Goal: Information Seeking & Learning: Learn about a topic

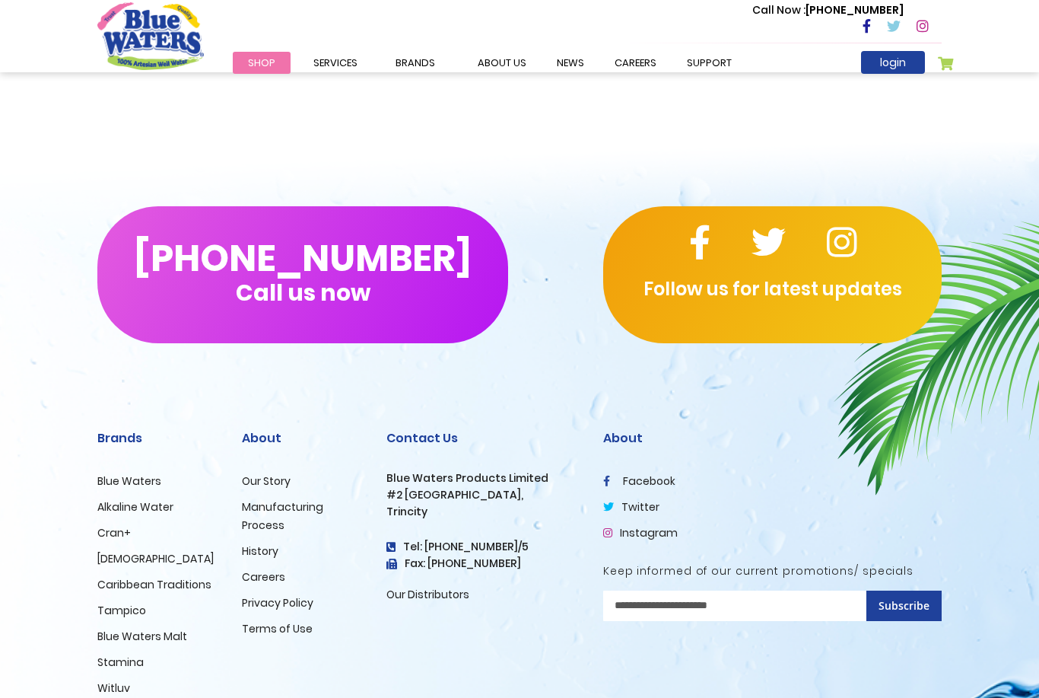
scroll to position [1829, 0]
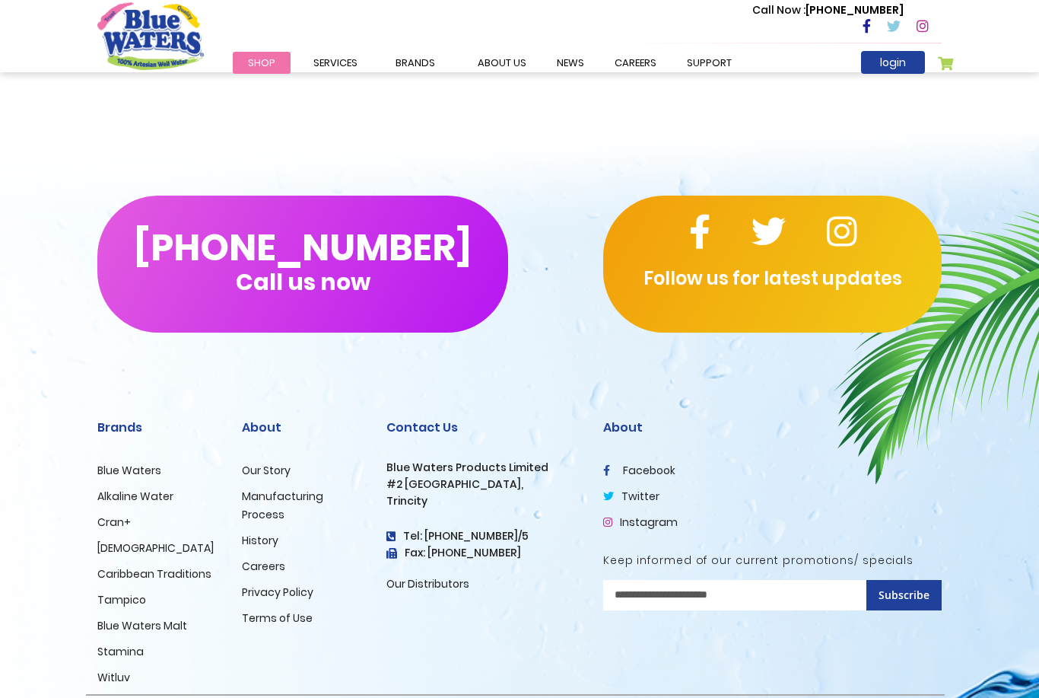
click at [107, 594] on link "Tampico" at bounding box center [121, 599] width 49 height 15
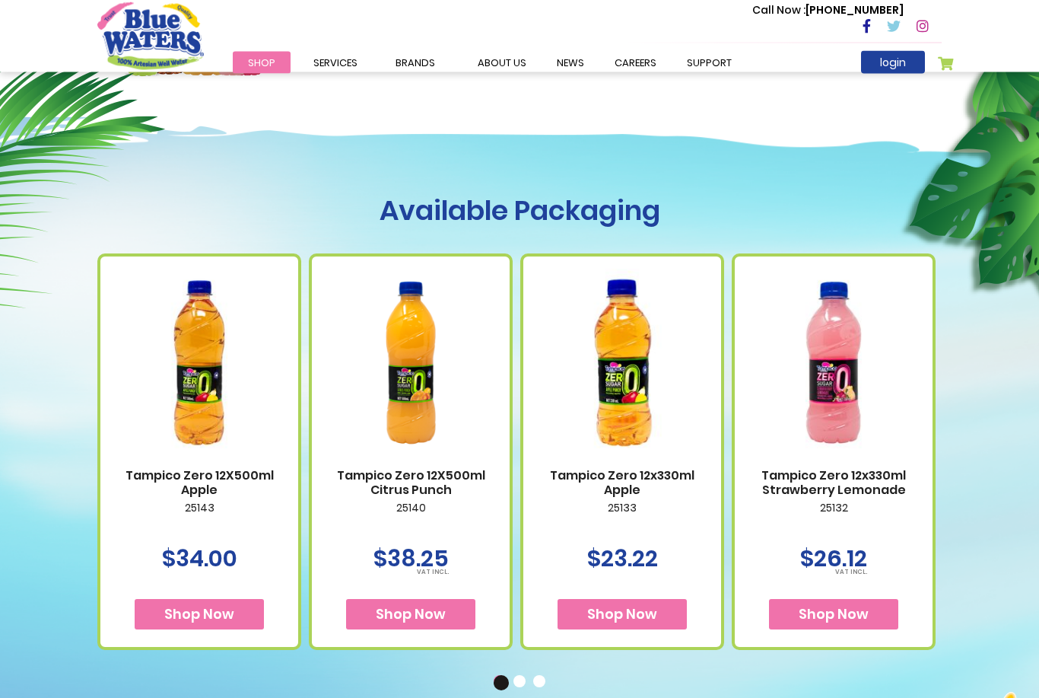
scroll to position [478, 0]
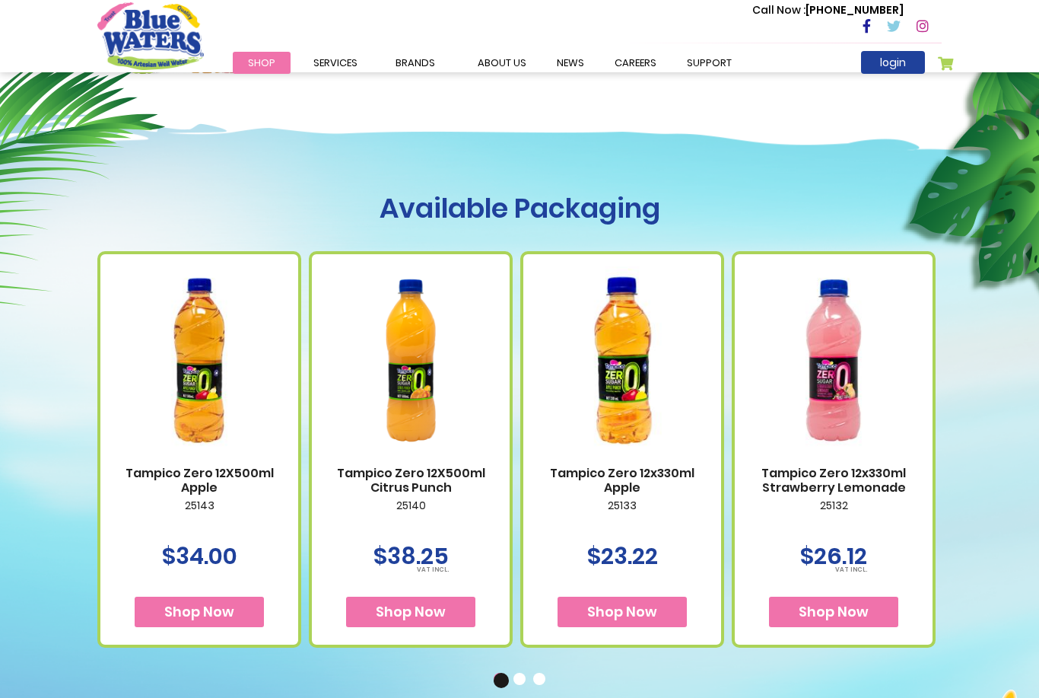
click at [408, 393] on img at bounding box center [410, 360] width 167 height 209
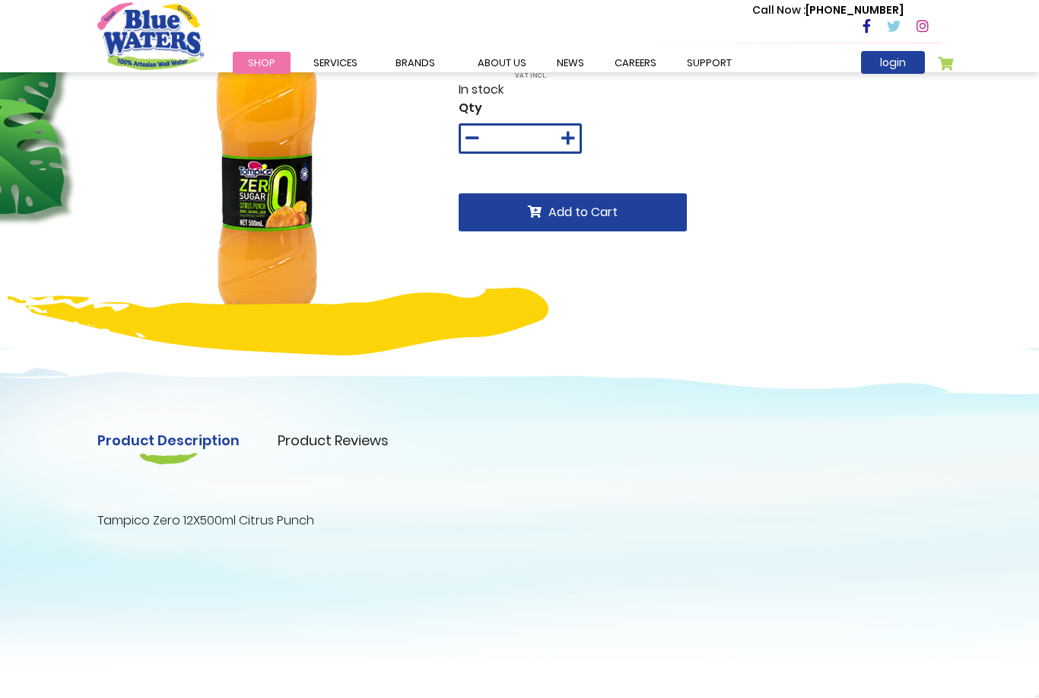
scroll to position [139, 0]
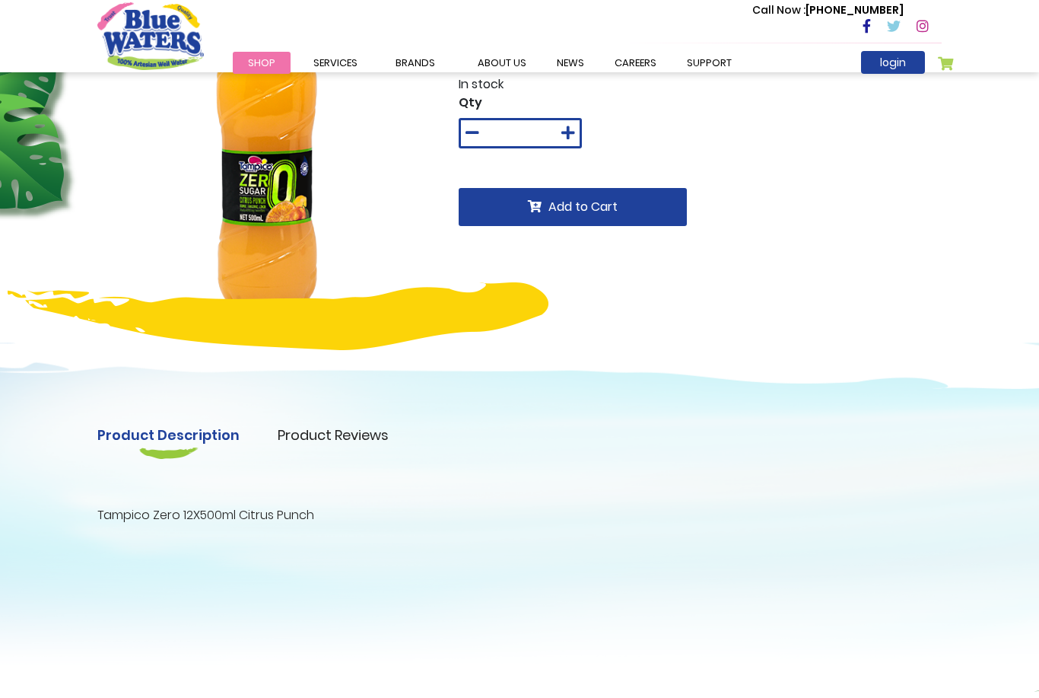
click at [165, 440] on link "Product Description" at bounding box center [168, 435] width 142 height 21
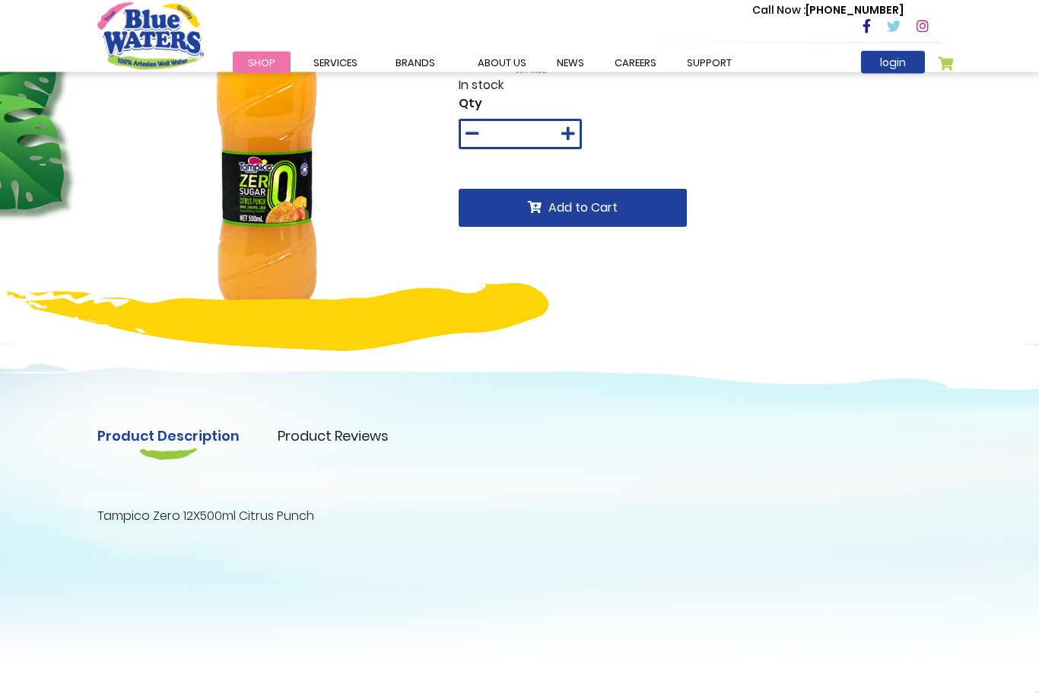
scroll to position [143, 0]
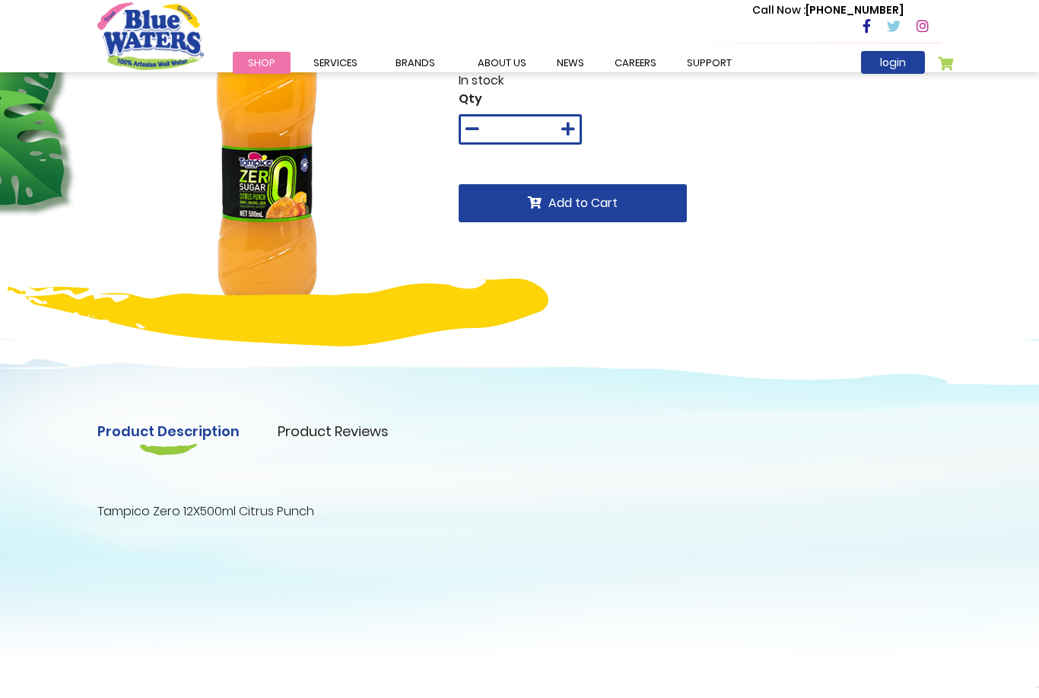
click at [171, 422] on link "Product Description" at bounding box center [168, 431] width 142 height 21
click at [265, 521] on div "Product Description Product Reviews Product Locator Tampico Zero 12X500ml Citru…" at bounding box center [519, 486] width 1039 height 352
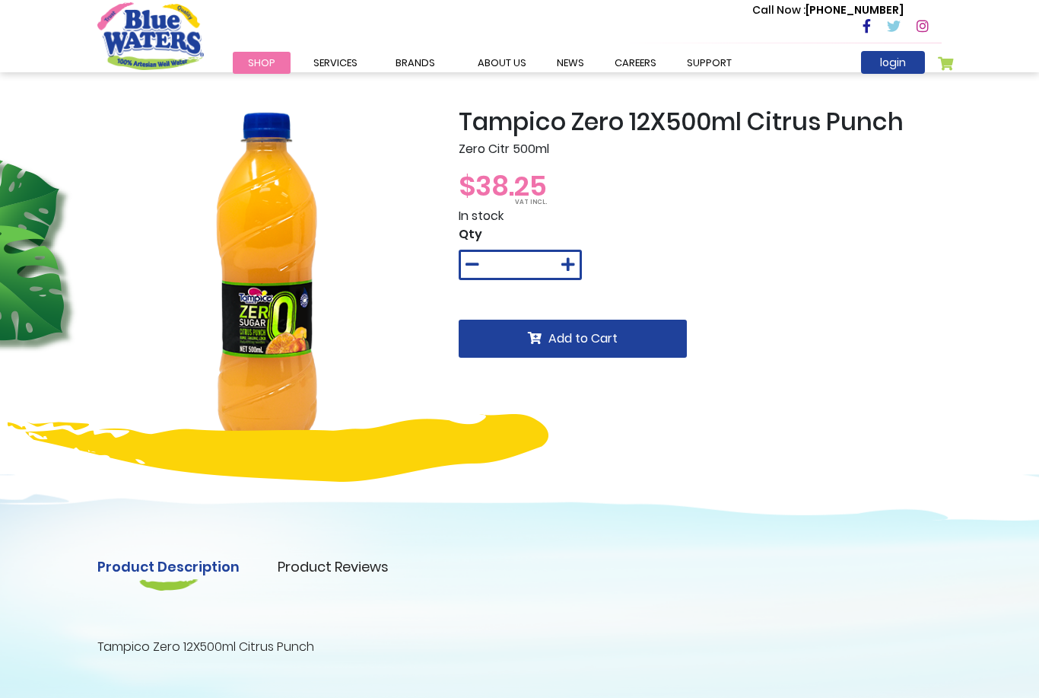
scroll to position [0, 0]
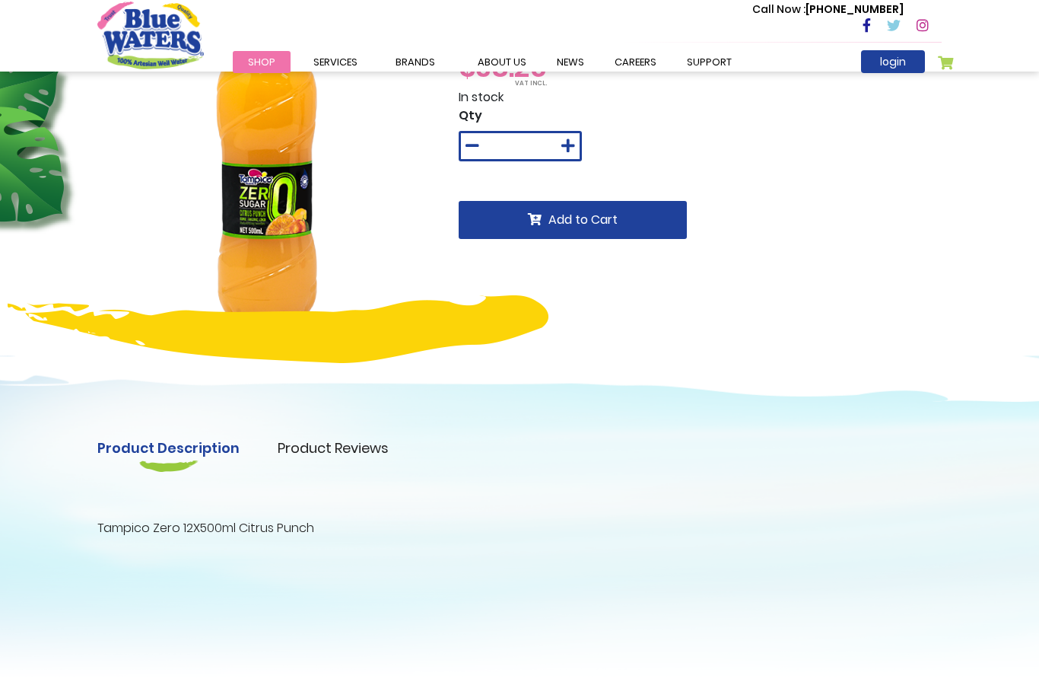
click at [313, 438] on link "Product Reviews" at bounding box center [333, 448] width 111 height 21
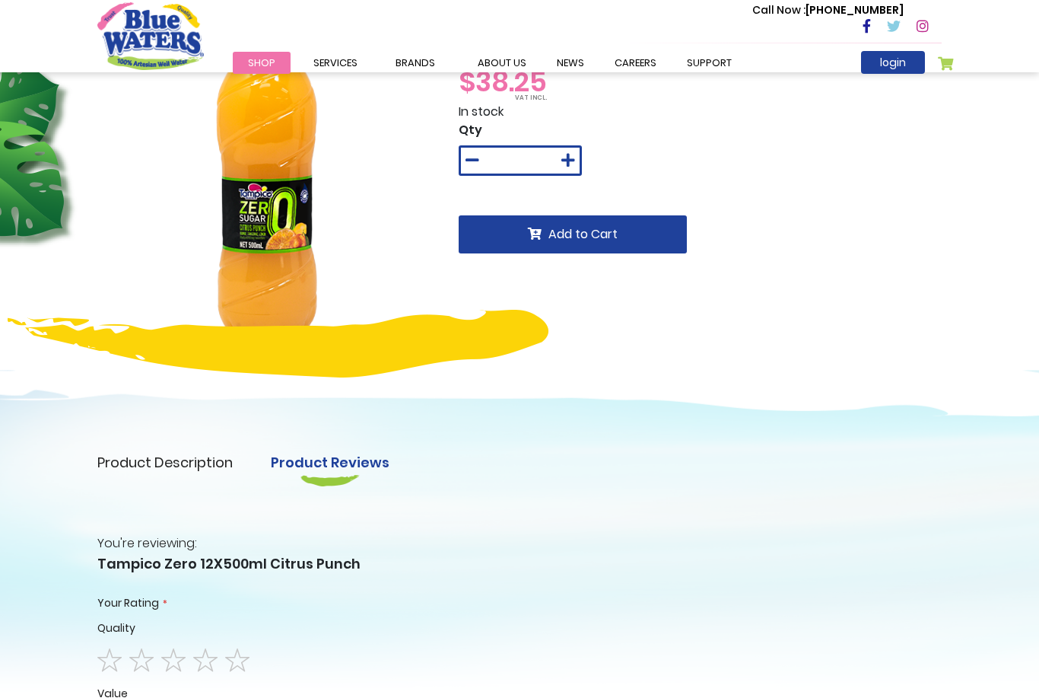
scroll to position [111, 0]
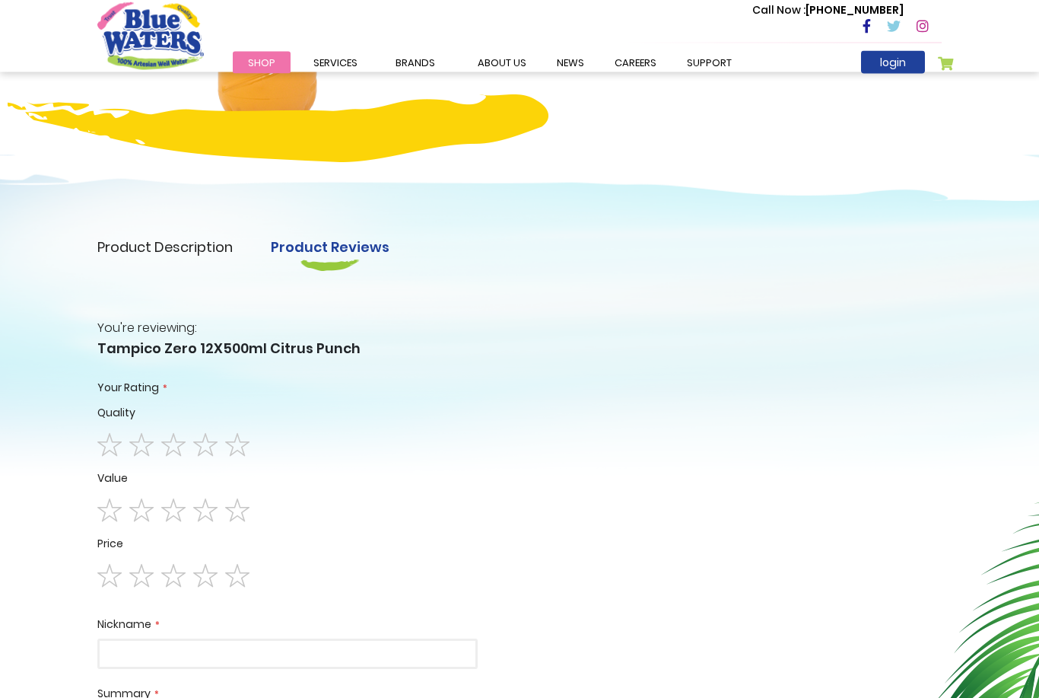
click at [184, 237] on link "Product Description" at bounding box center [164, 247] width 135 height 21
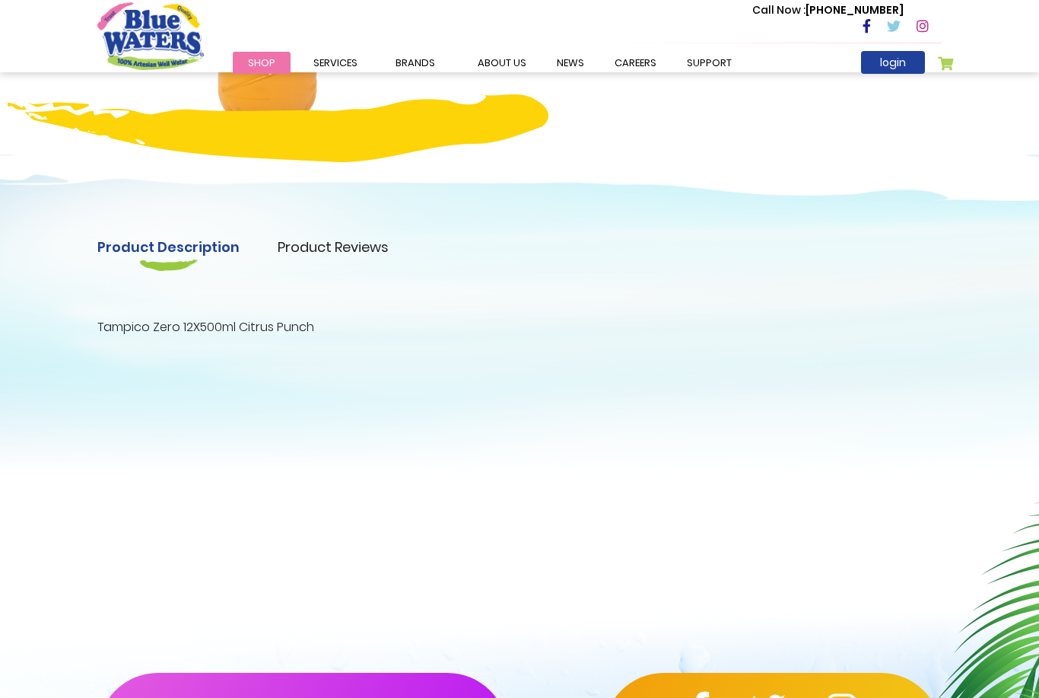
click at [182, 319] on p "Tampico Zero 12X500ml Citrus Punch" at bounding box center [519, 327] width 845 height 18
click at [168, 320] on p "Tampico Zero 12X500ml Citrus Punch" at bounding box center [519, 327] width 845 height 18
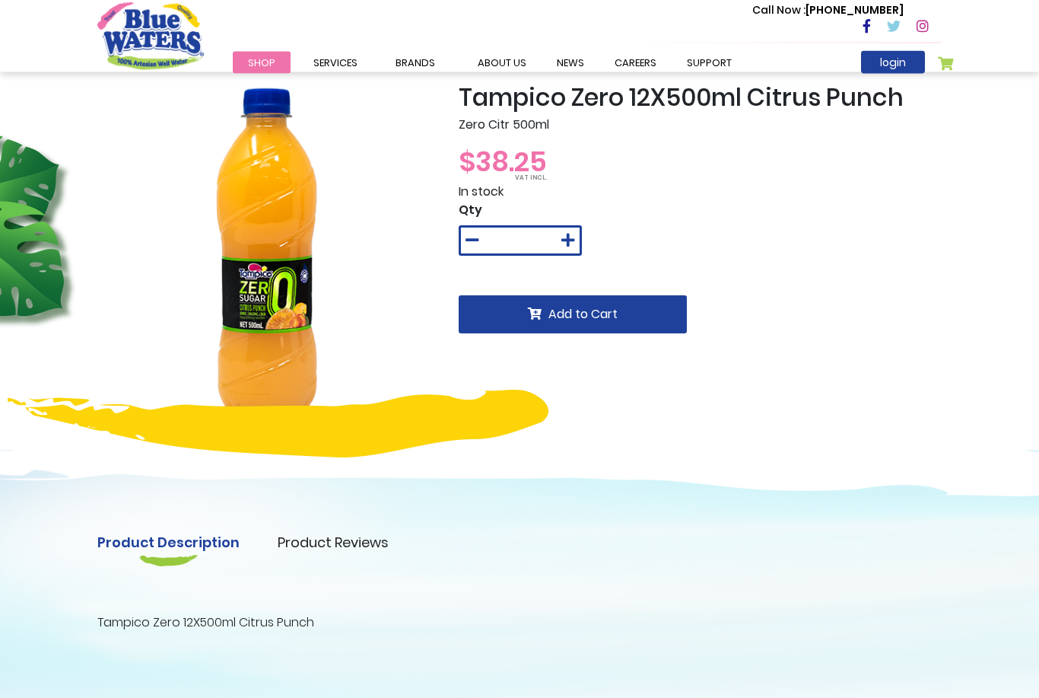
scroll to position [0, 0]
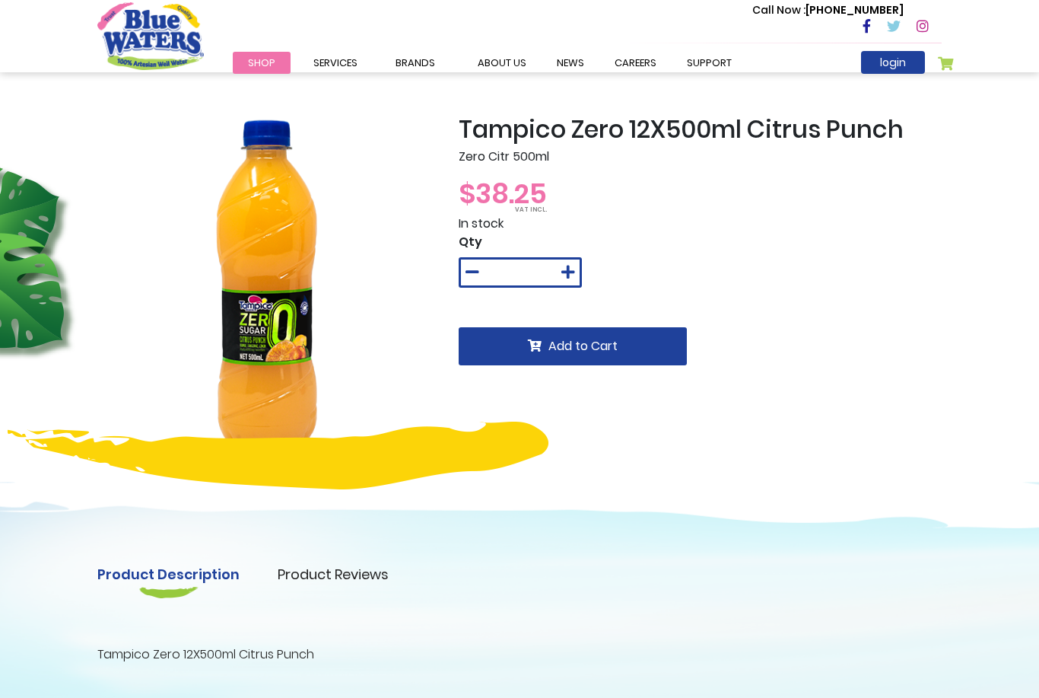
click at [259, 64] on span "Shop" at bounding box center [261, 63] width 27 height 14
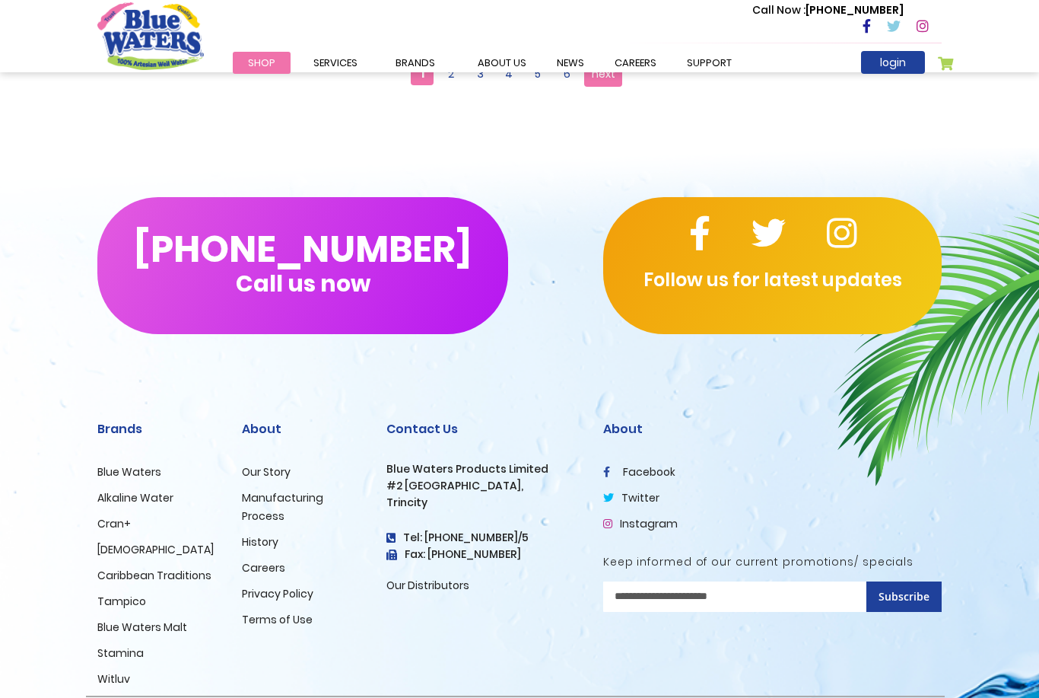
scroll to position [1730, 0]
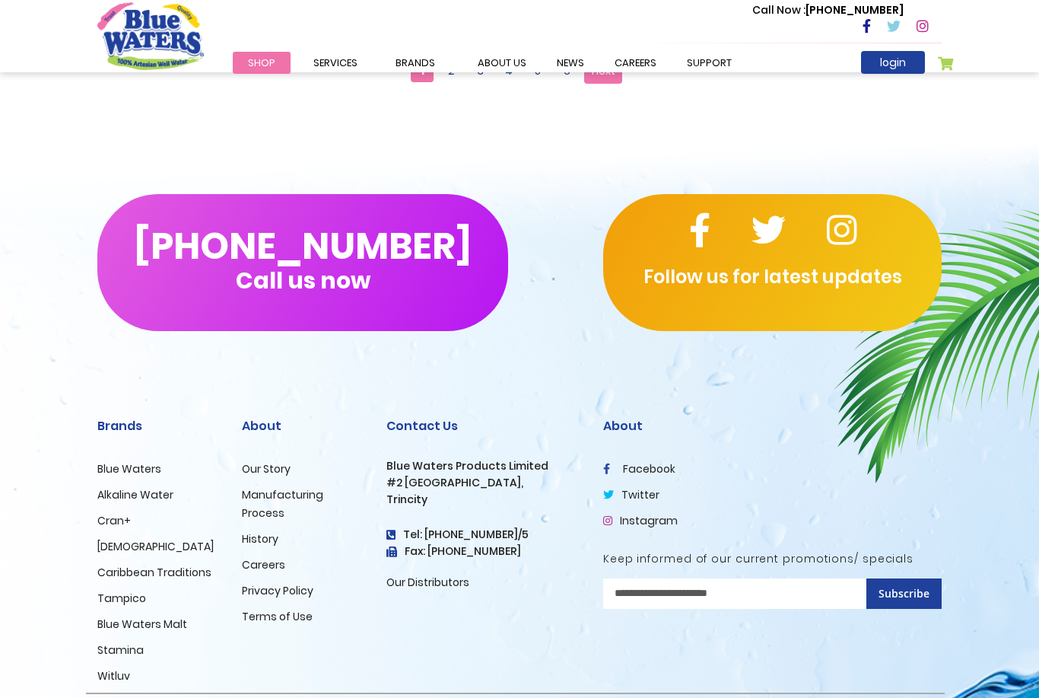
click at [116, 588] on ul "Blue Waters Alkaline Water Cran+ Juse Caribbean Traditions Tampico Blue Waters …" at bounding box center [158, 572] width 122 height 225
click at [106, 592] on link "Tampico" at bounding box center [121, 598] width 49 height 15
click at [103, 591] on link "Tampico" at bounding box center [121, 598] width 49 height 15
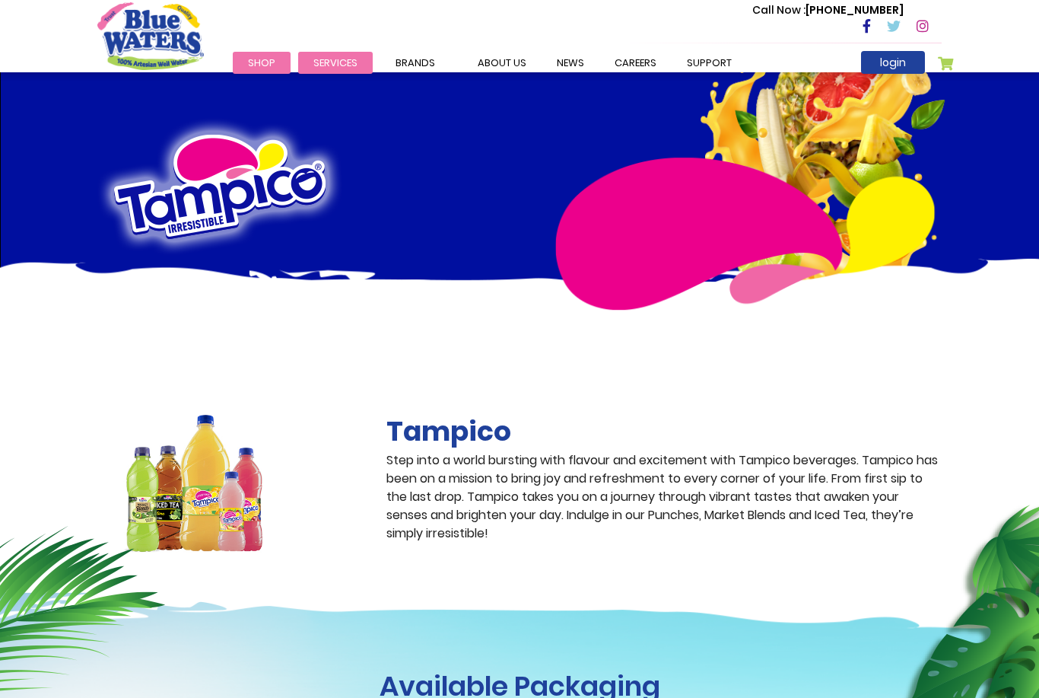
click at [0, 0] on ul "Filtration Commercial Rentals Beverage Solutions Distribution" at bounding box center [0, 0] width 0 height 0
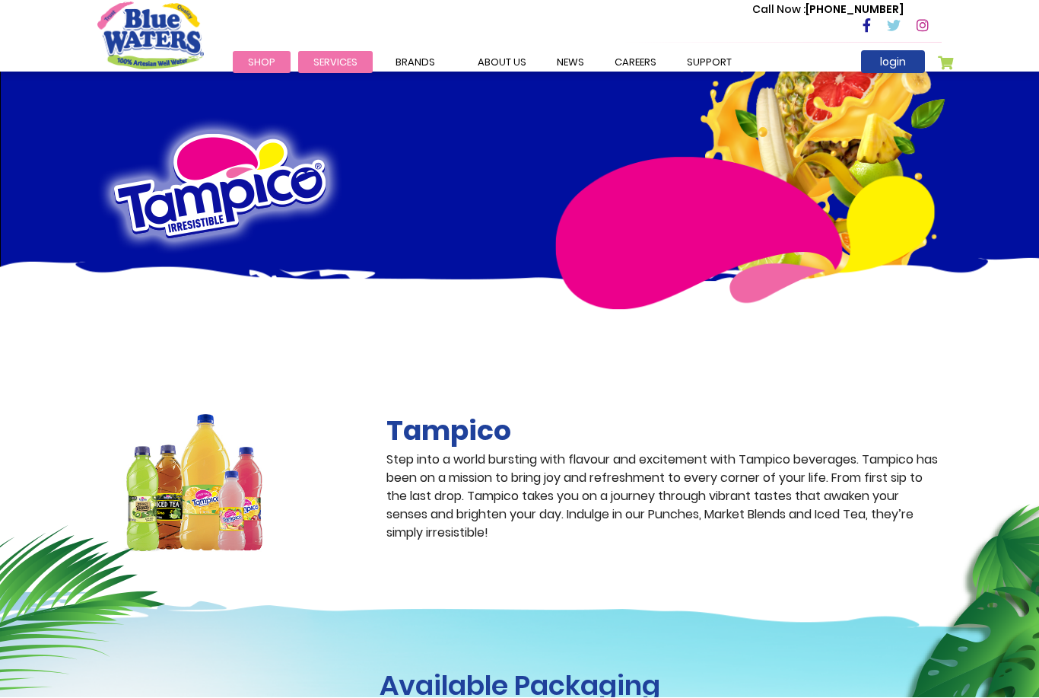
scroll to position [1, 0]
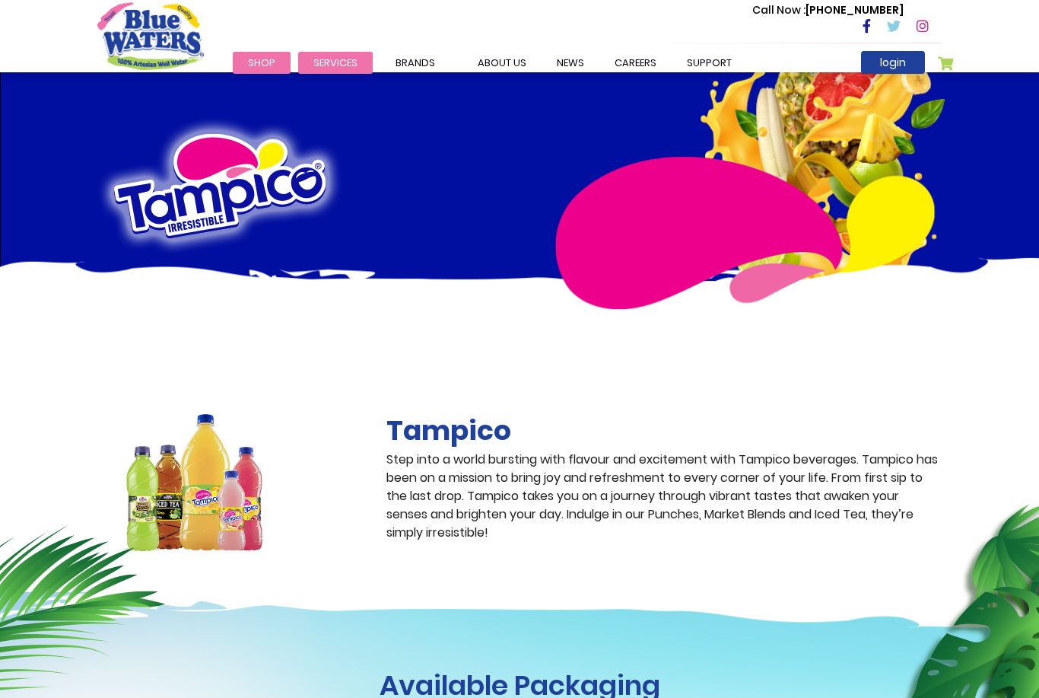
click at [339, 59] on span "Services" at bounding box center [336, 63] width 44 height 14
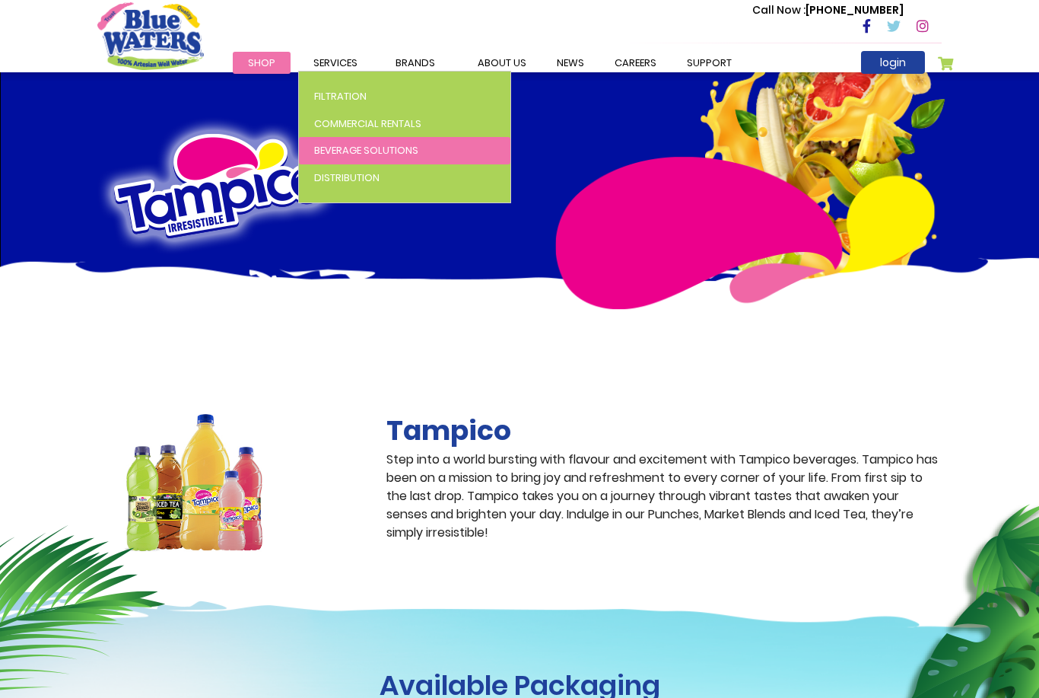
click at [389, 151] on span "Beverage Solutions" at bounding box center [366, 150] width 104 height 14
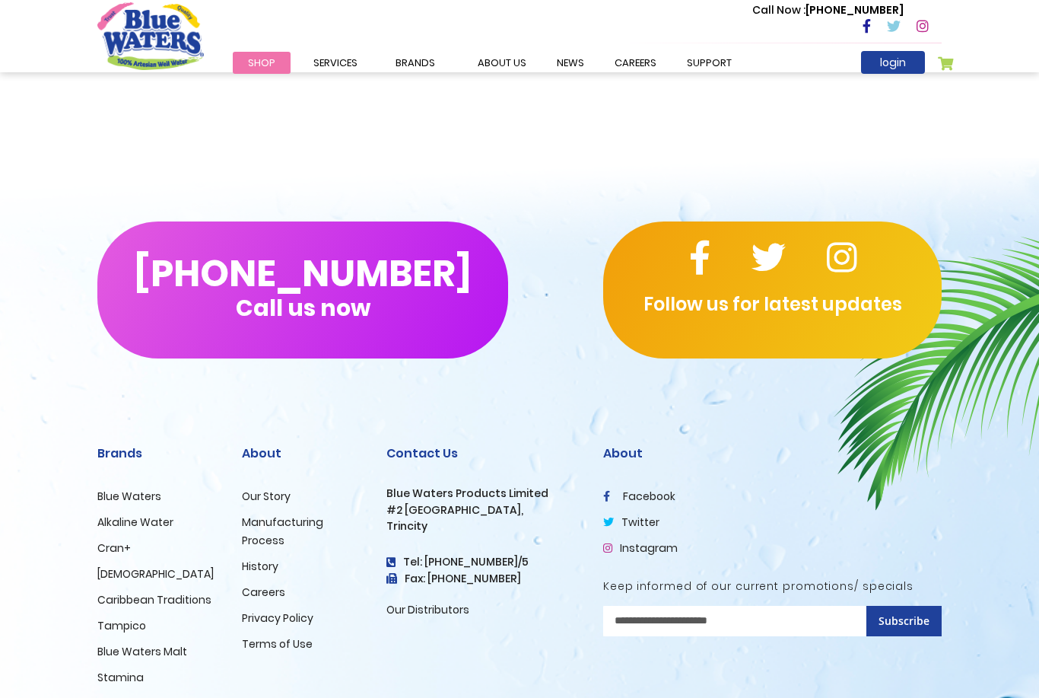
scroll to position [2905, 0]
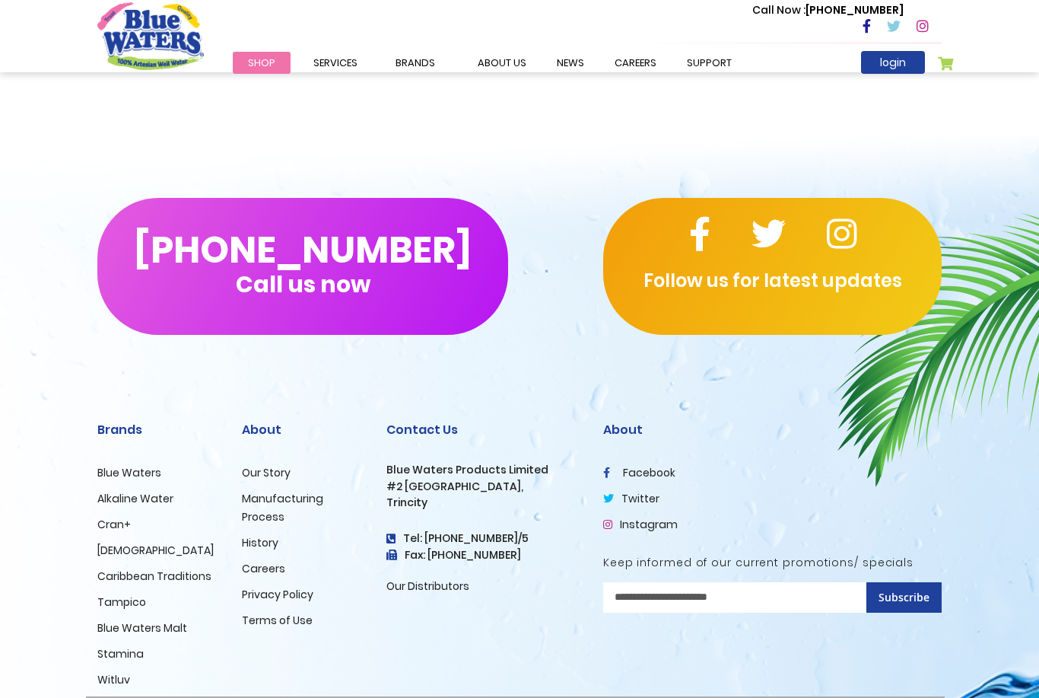
click at [107, 599] on link "Tampico" at bounding box center [121, 601] width 49 height 15
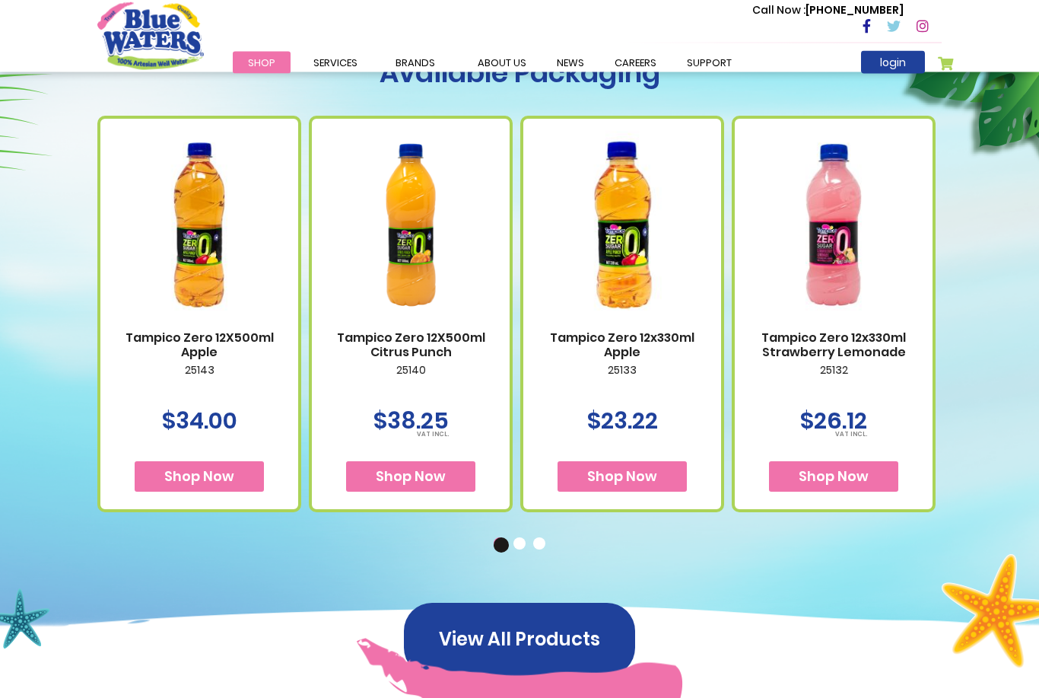
scroll to position [616, 0]
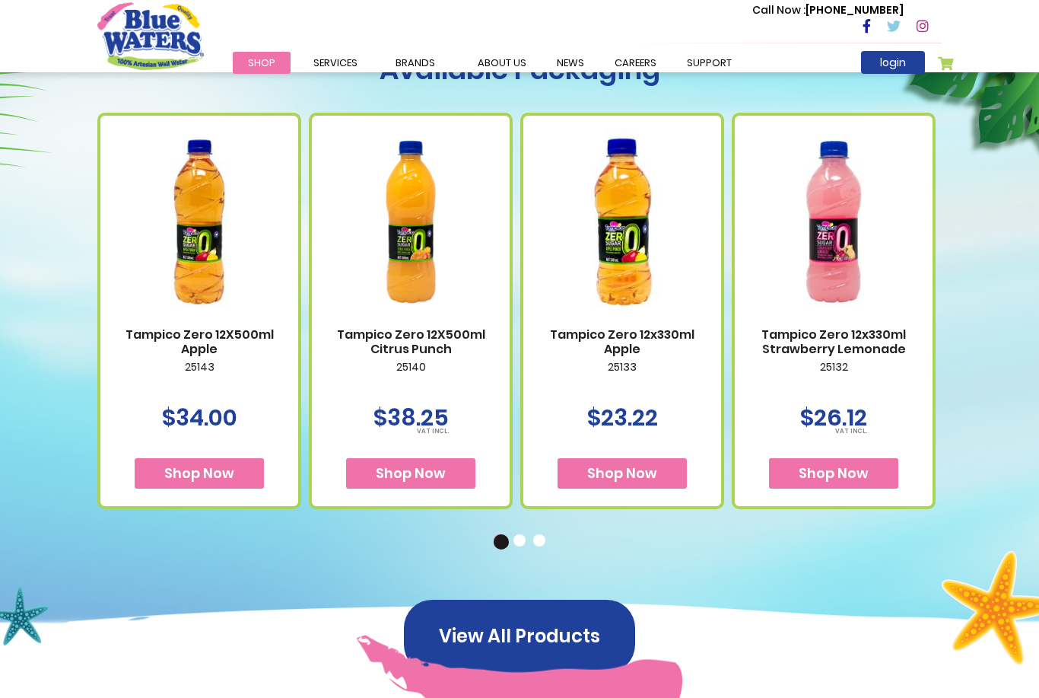
click at [415, 249] on img at bounding box center [410, 221] width 167 height 209
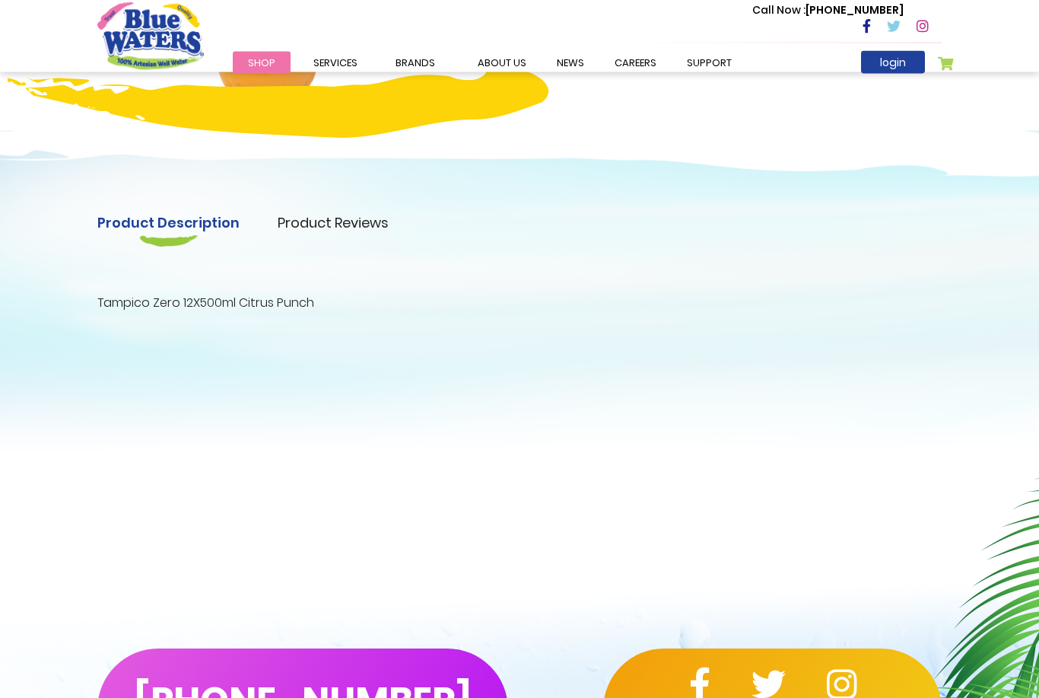
scroll to position [352, 0]
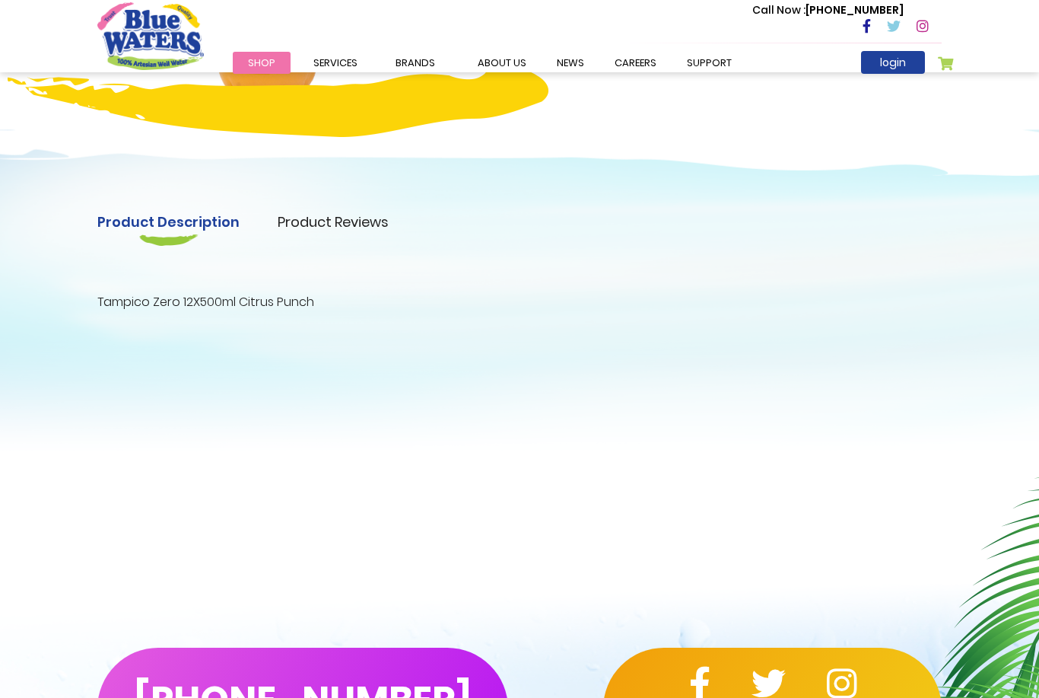
click at [292, 305] on p "Tampico Zero 12X500ml Citrus Punch" at bounding box center [519, 302] width 845 height 18
click at [358, 220] on link "Product Reviews" at bounding box center [333, 222] width 111 height 21
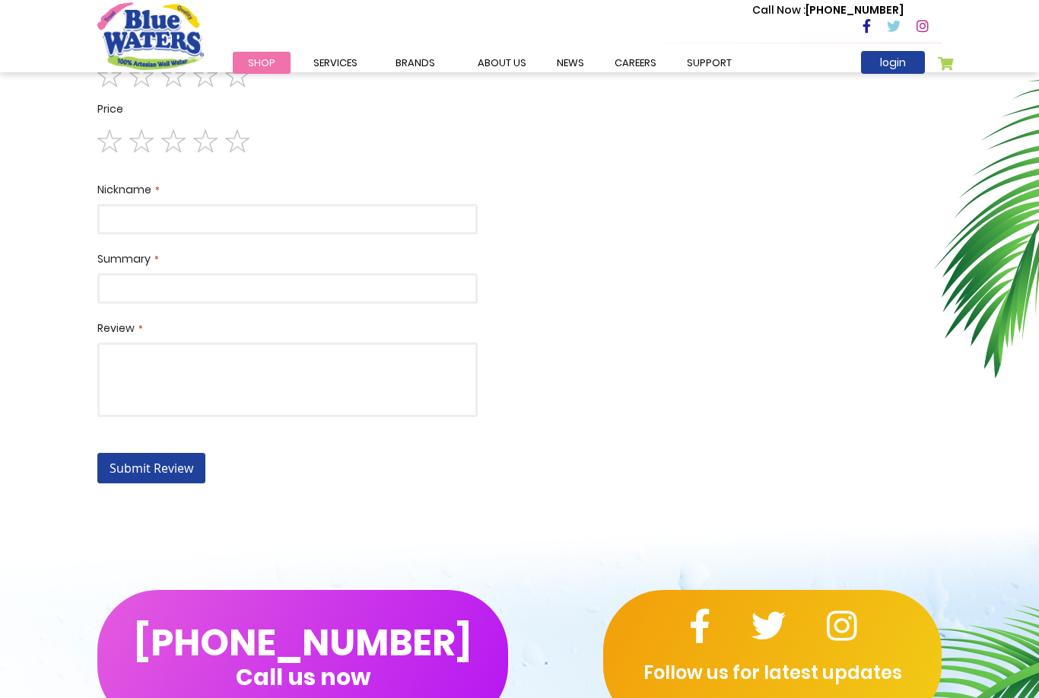
scroll to position [810, 0]
